Goal: Transaction & Acquisition: Obtain resource

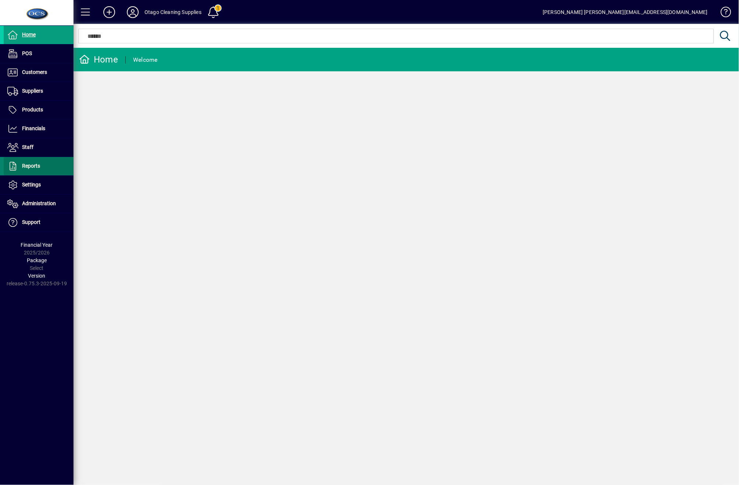
click at [41, 166] on span at bounding box center [39, 166] width 70 height 18
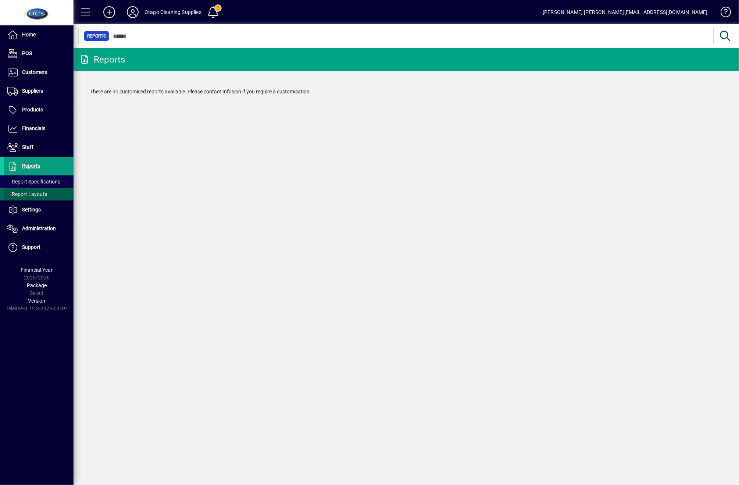
click at [33, 187] on span at bounding box center [39, 194] width 70 height 18
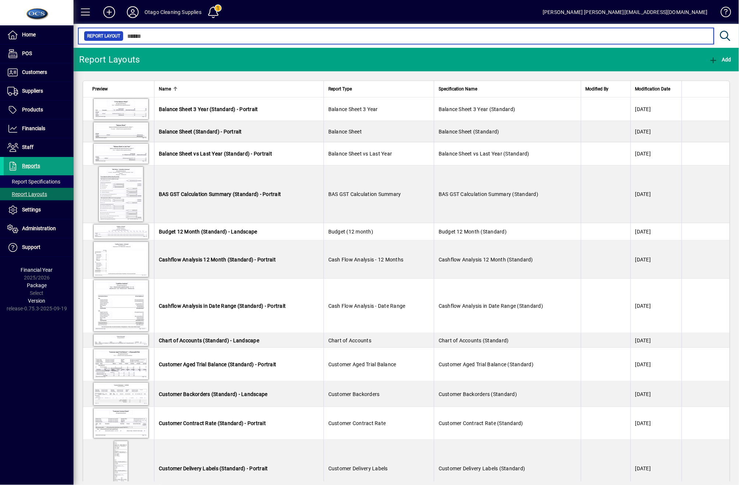
click at [213, 38] on input "text" at bounding box center [416, 36] width 585 height 10
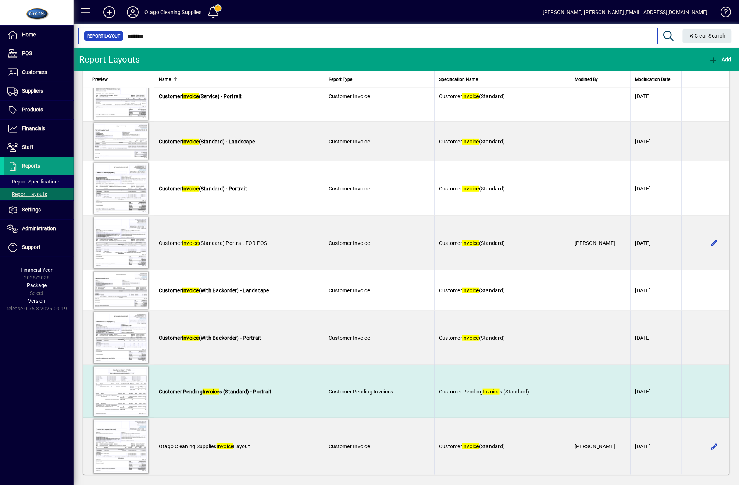
scroll to position [389, 0]
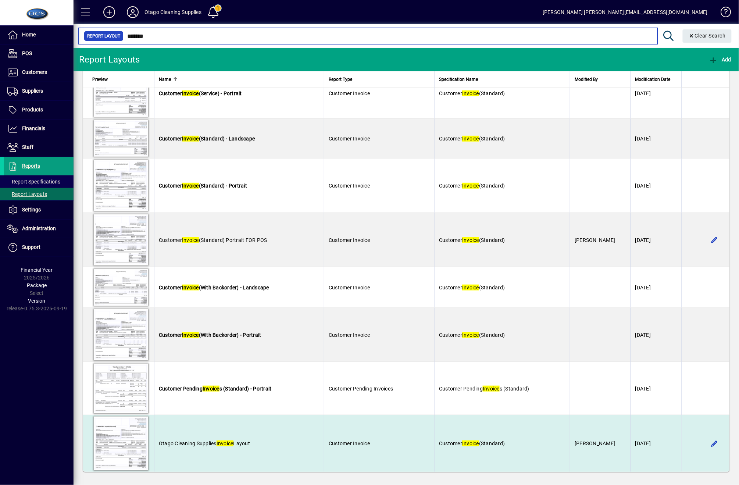
type input "*******"
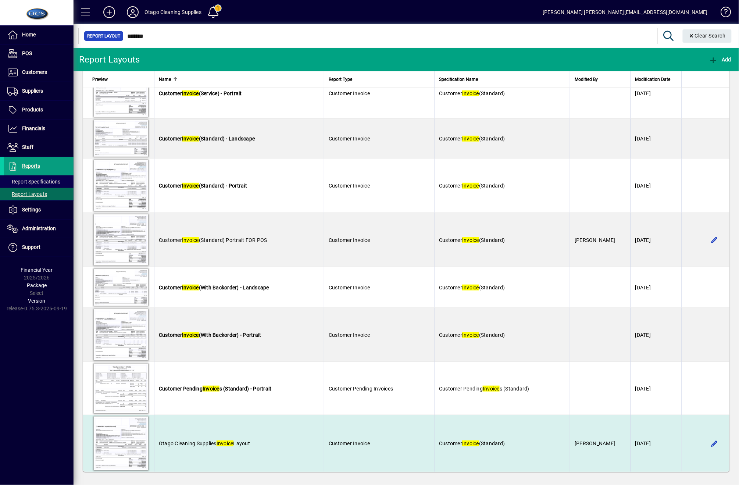
click at [609, 457] on td "[PERSON_NAME]" at bounding box center [600, 443] width 61 height 57
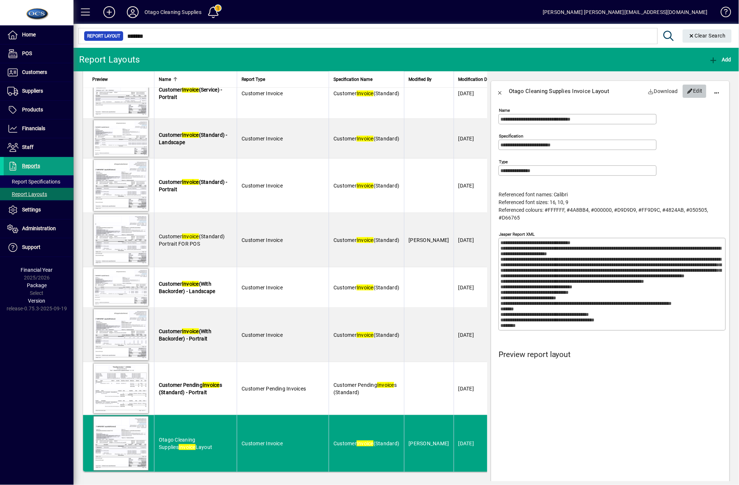
click at [689, 92] on span "Edit" at bounding box center [695, 91] width 16 height 12
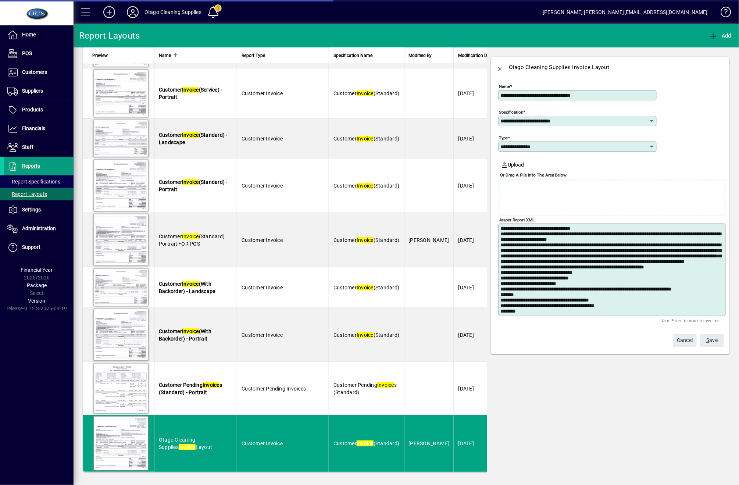
scroll to position [365, 0]
type textarea "**********"
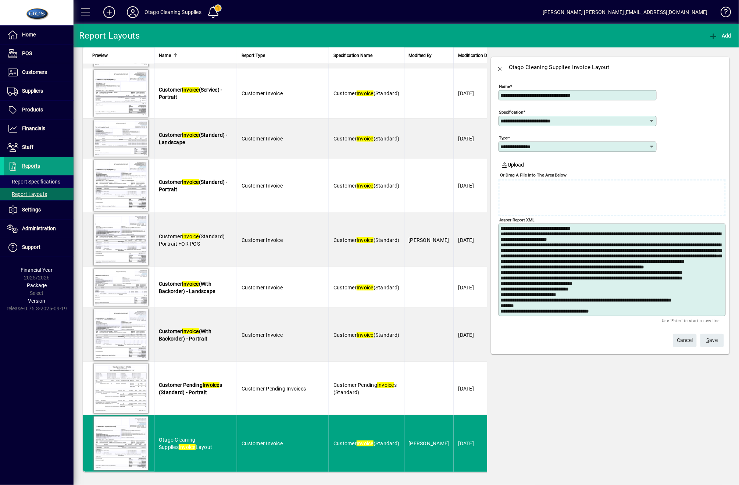
click at [720, 338] on span "submit" at bounding box center [712, 341] width 24 height 18
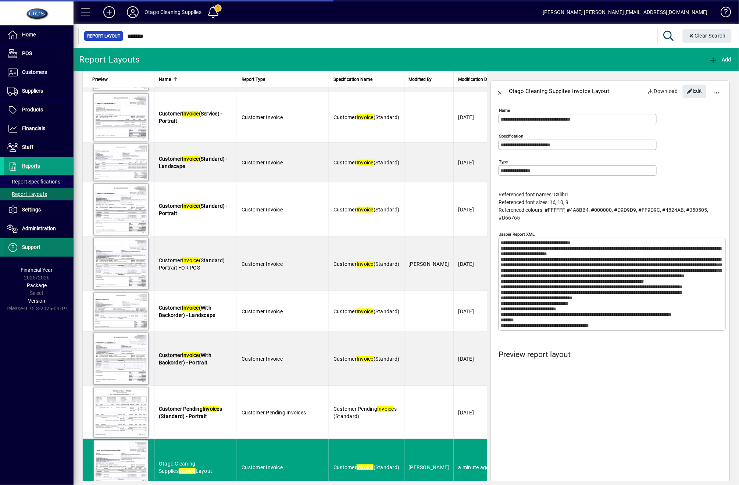
scroll to position [389, 0]
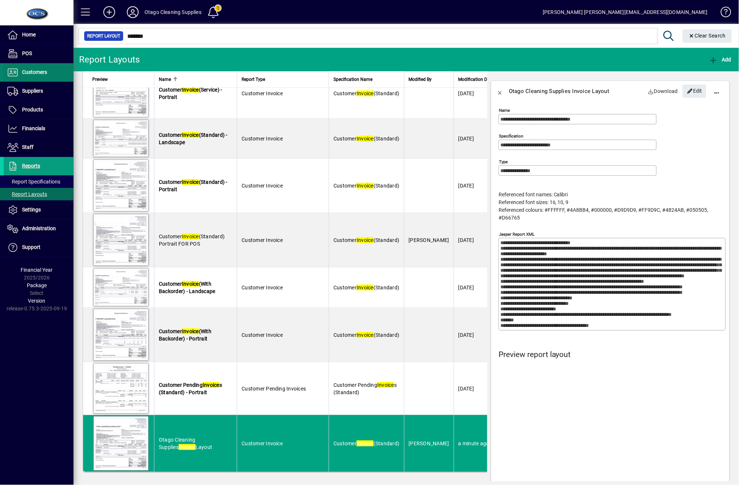
click at [28, 68] on span "Customers" at bounding box center [25, 72] width 43 height 9
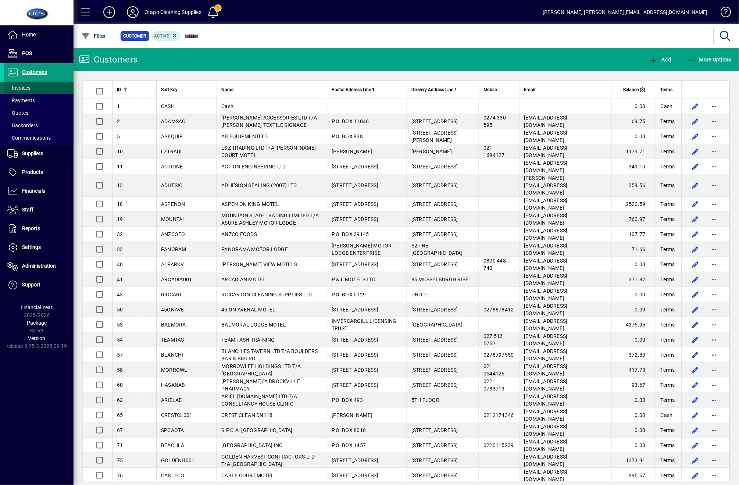
click at [15, 88] on span "Invoices" at bounding box center [18, 88] width 23 height 6
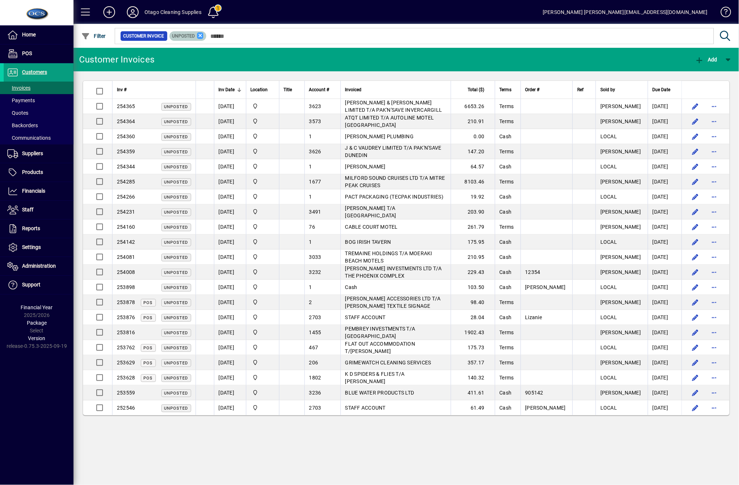
click at [197, 35] on icon at bounding box center [200, 35] width 7 height 7
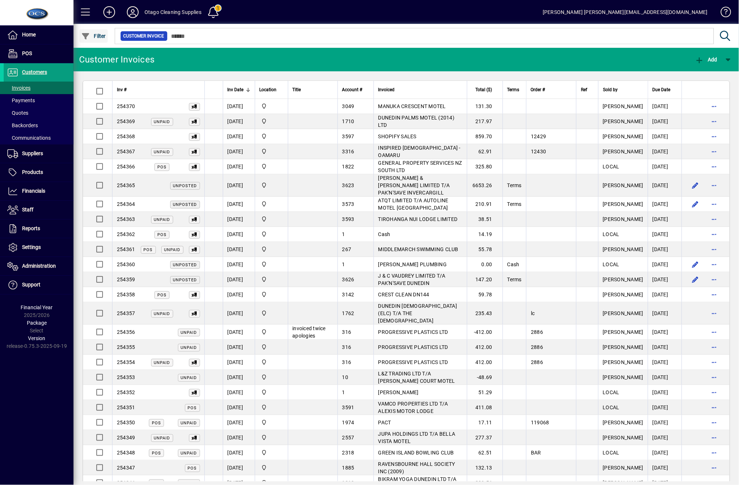
click at [97, 34] on span "Filter" at bounding box center [93, 36] width 25 height 6
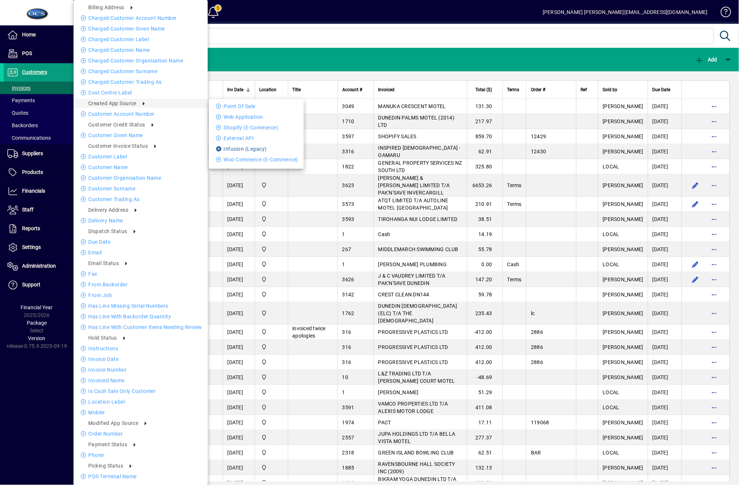
click at [254, 145] on li "Infusion (Legacy)" at bounding box center [256, 149] width 95 height 9
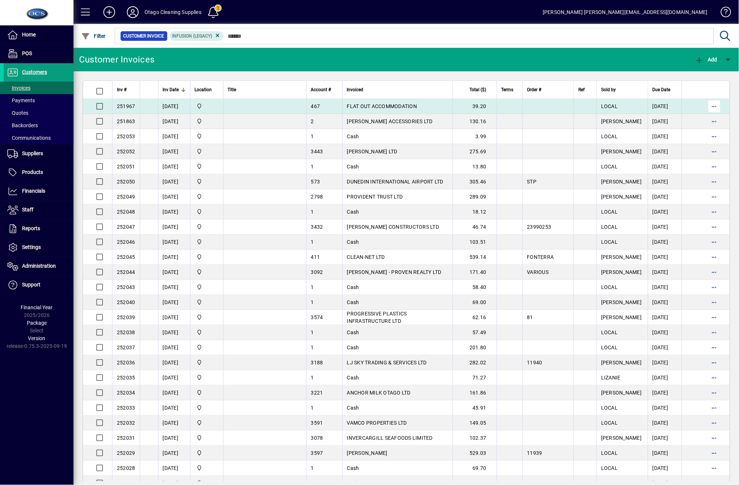
click at [710, 108] on span "button" at bounding box center [715, 106] width 18 height 18
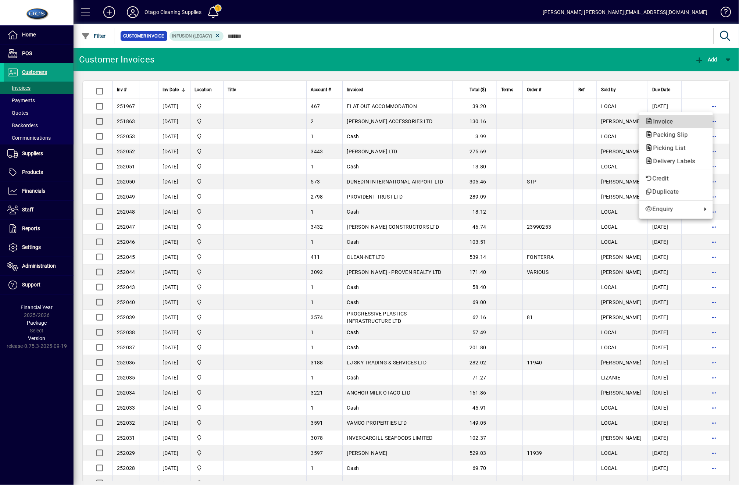
click at [682, 119] on span "Invoice" at bounding box center [676, 121] width 62 height 9
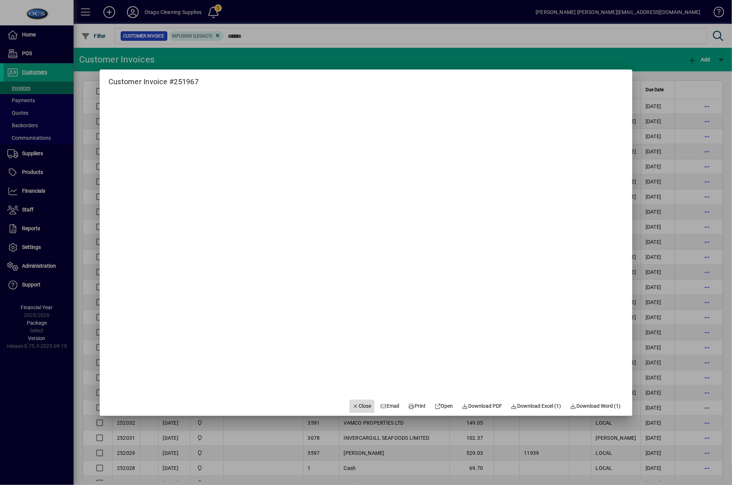
click at [361, 406] on span "Close" at bounding box center [361, 406] width 19 height 8
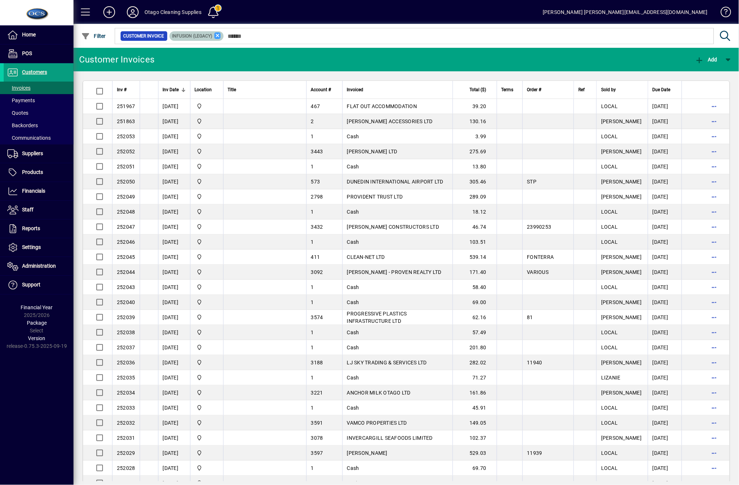
drag, startPoint x: 221, startPoint y: 36, endPoint x: 217, endPoint y: 36, distance: 4.4
click at [221, 36] on mat-chip "Infusion (Legacy)" at bounding box center [197, 36] width 54 height 10
click at [216, 36] on icon at bounding box center [217, 35] width 7 height 7
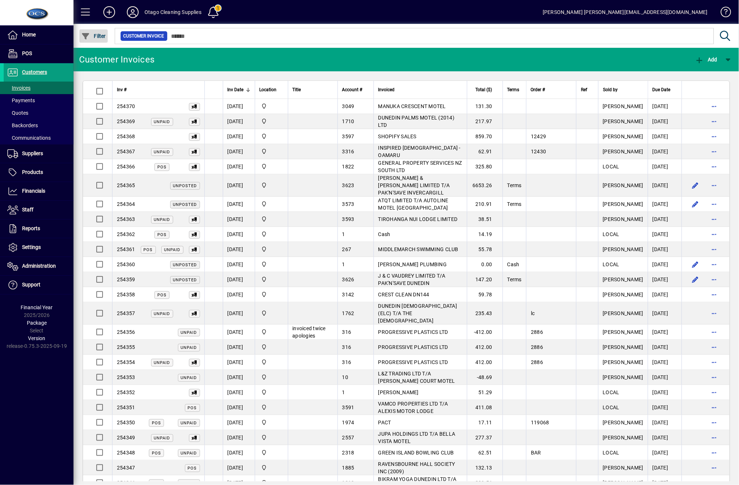
click at [101, 39] on span "button" at bounding box center [93, 36] width 28 height 18
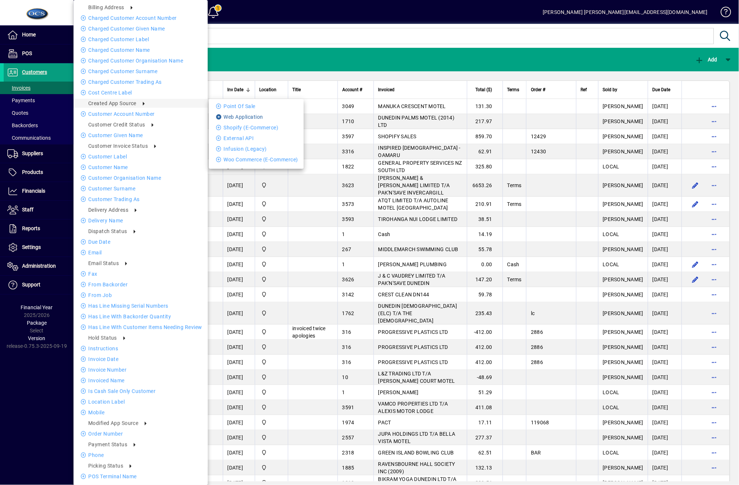
click at [235, 115] on li "Web Application" at bounding box center [256, 117] width 95 height 9
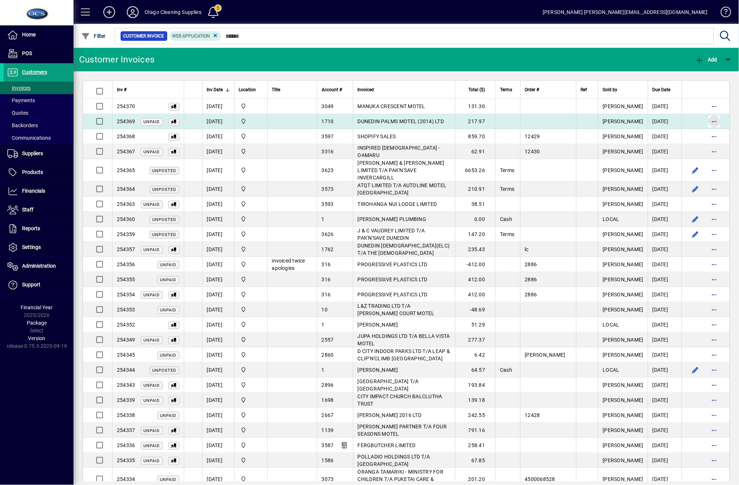
click at [706, 123] on span "button" at bounding box center [715, 122] width 18 height 18
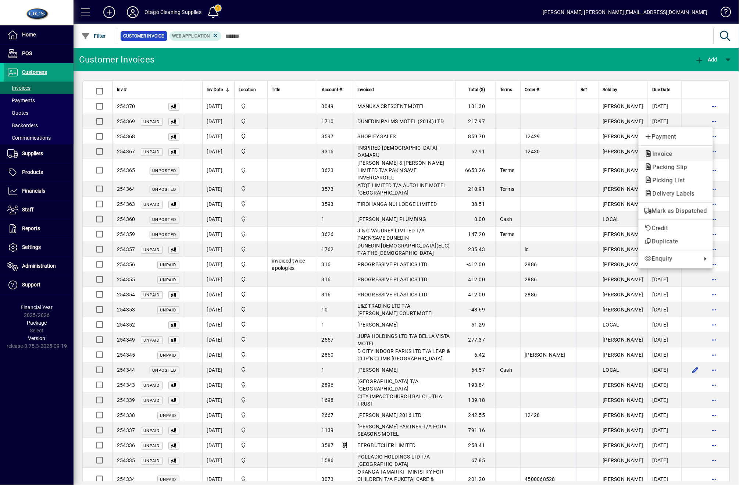
click at [677, 157] on span "Invoice" at bounding box center [676, 154] width 63 height 9
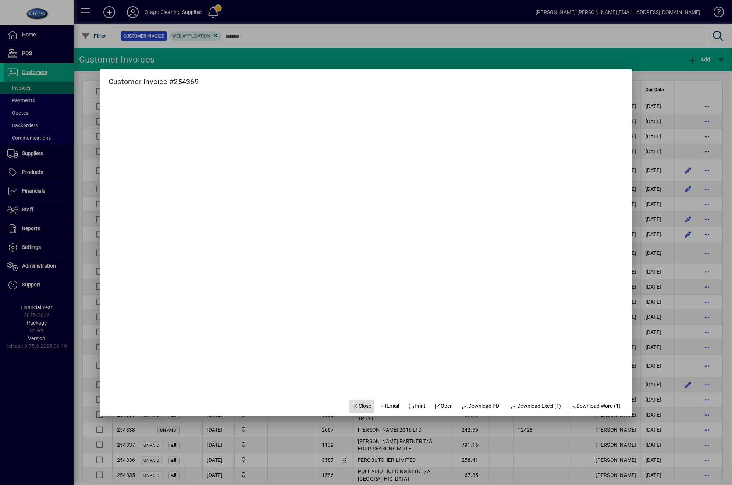
click at [352, 403] on span "Close" at bounding box center [361, 406] width 19 height 8
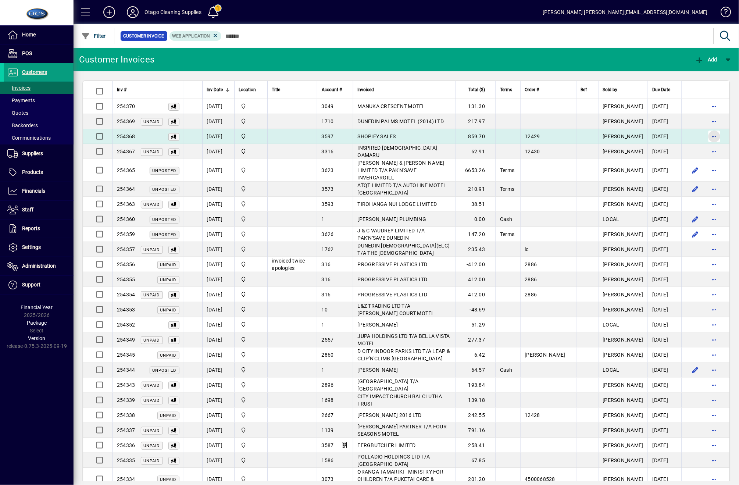
click at [708, 136] on span "button" at bounding box center [715, 137] width 18 height 18
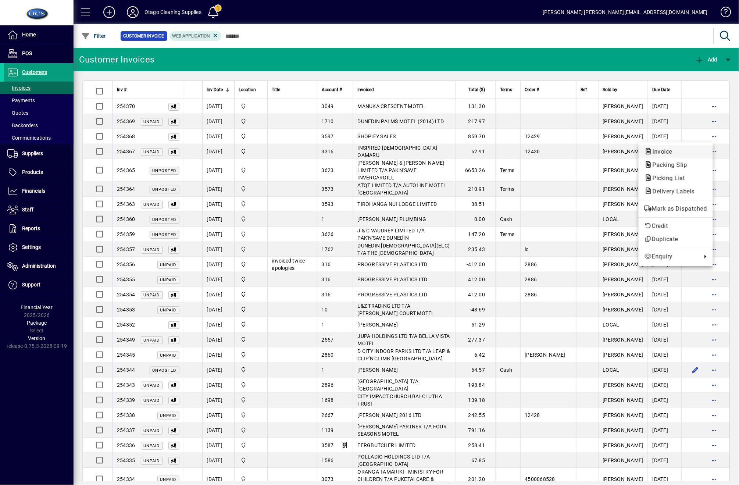
click at [661, 154] on span "Invoice" at bounding box center [661, 151] width 32 height 7
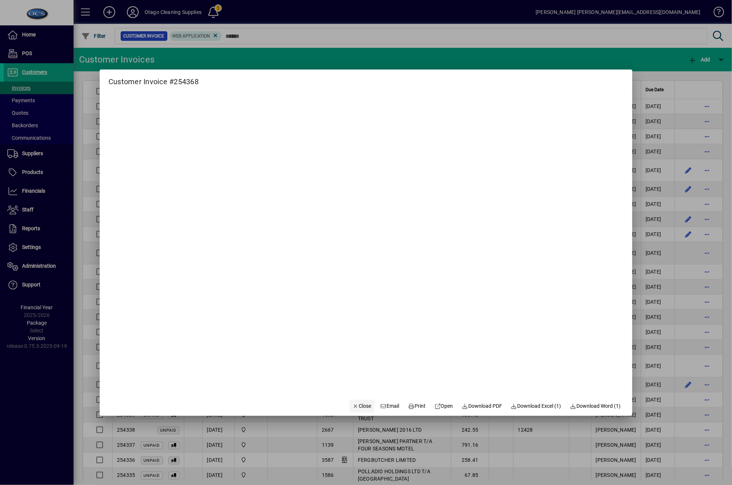
click at [352, 404] on icon "button" at bounding box center [355, 406] width 7 height 5
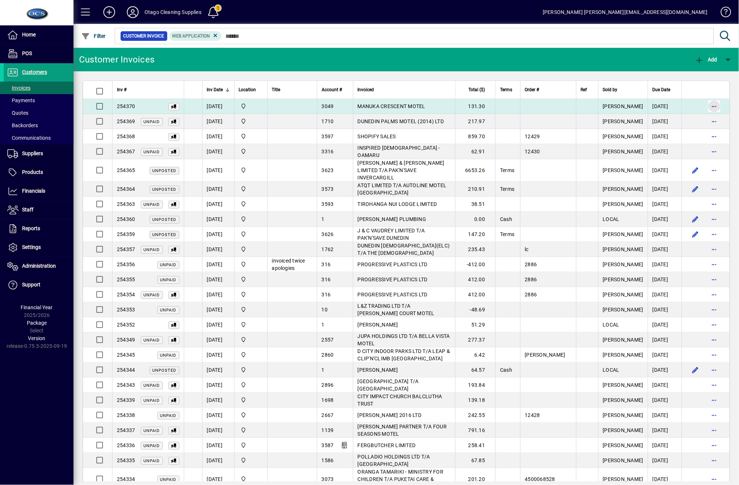
click at [706, 105] on span "button" at bounding box center [715, 106] width 18 height 18
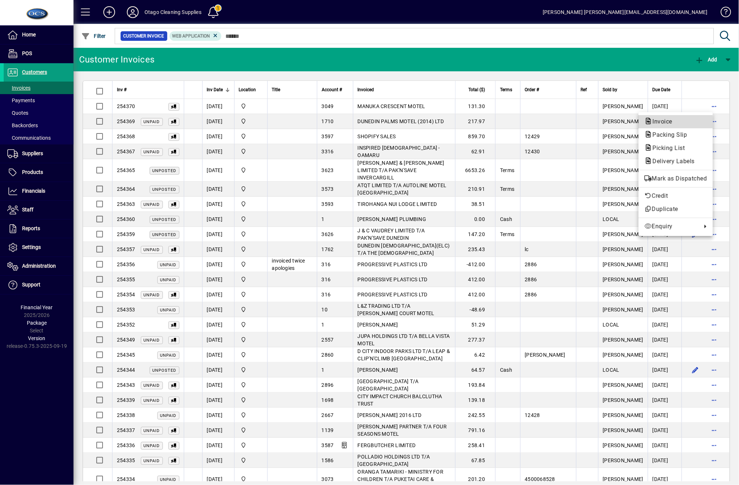
click at [656, 124] on span "Invoice" at bounding box center [661, 121] width 32 height 7
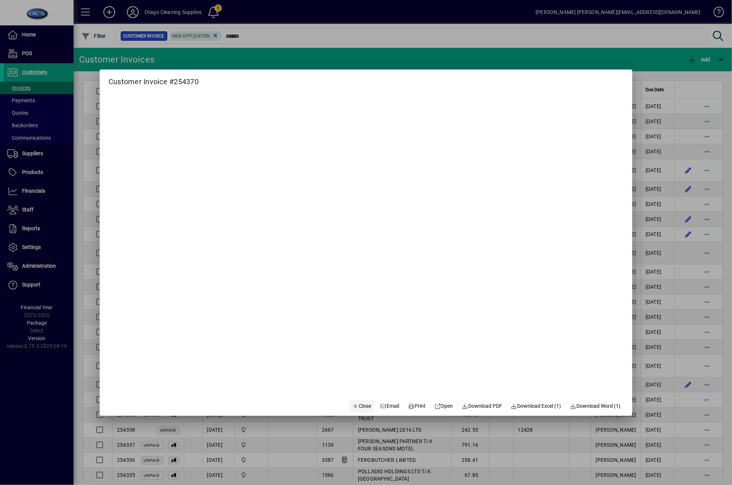
click at [353, 409] on span "Close" at bounding box center [361, 406] width 19 height 8
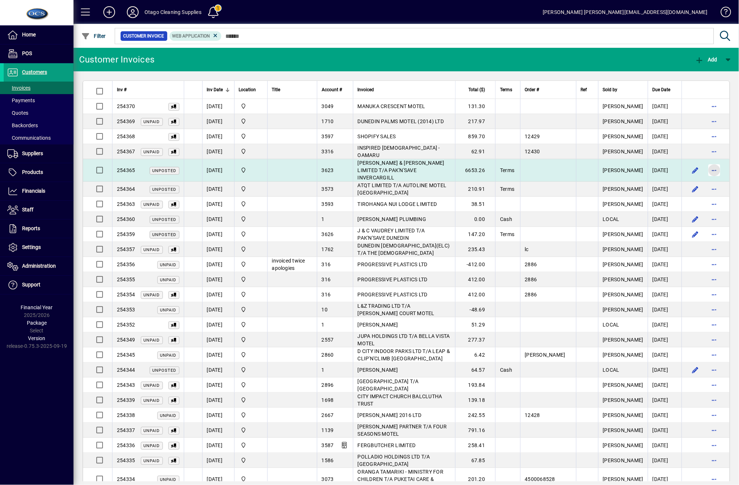
click at [707, 167] on span "button" at bounding box center [715, 170] width 18 height 18
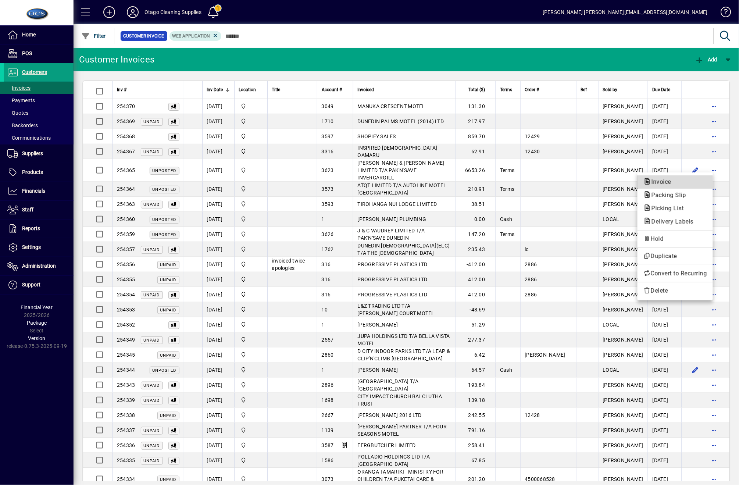
click at [691, 184] on span "Invoice" at bounding box center [675, 182] width 64 height 9
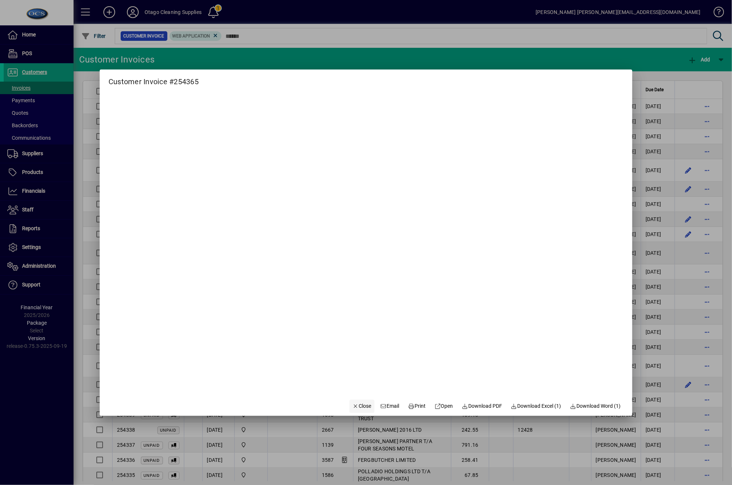
click at [355, 406] on span "Close" at bounding box center [361, 406] width 19 height 8
